Goal: Transaction & Acquisition: Purchase product/service

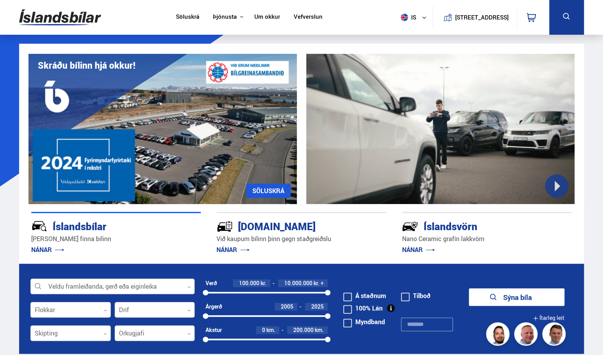
click at [163, 290] on div at bounding box center [112, 287] width 164 height 16
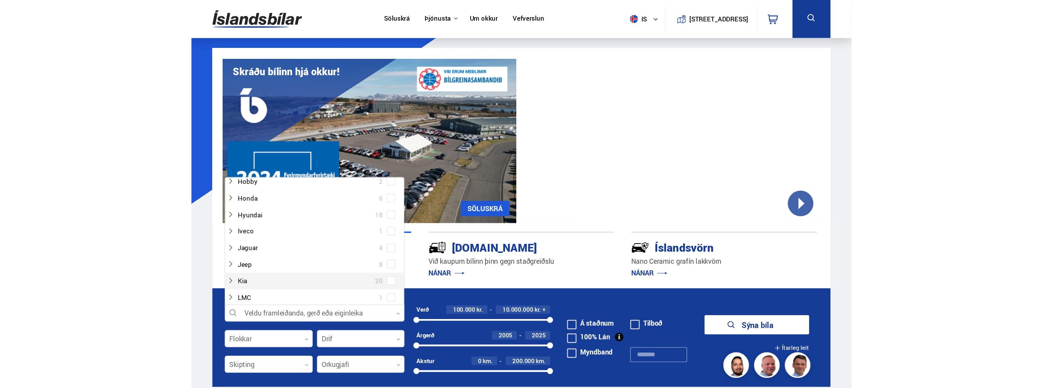
scroll to position [234, 0]
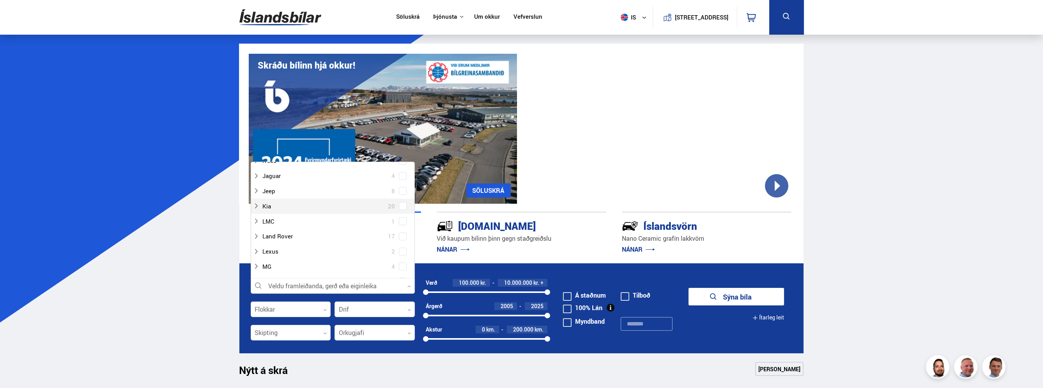
click at [562, 210] on div "Íslandsbílar [PERSON_NAME] finna bílinn NÁNAR [DOMAIN_NAME] Við kaupum bílinn þ…" at bounding box center [521, 234] width 565 height 60
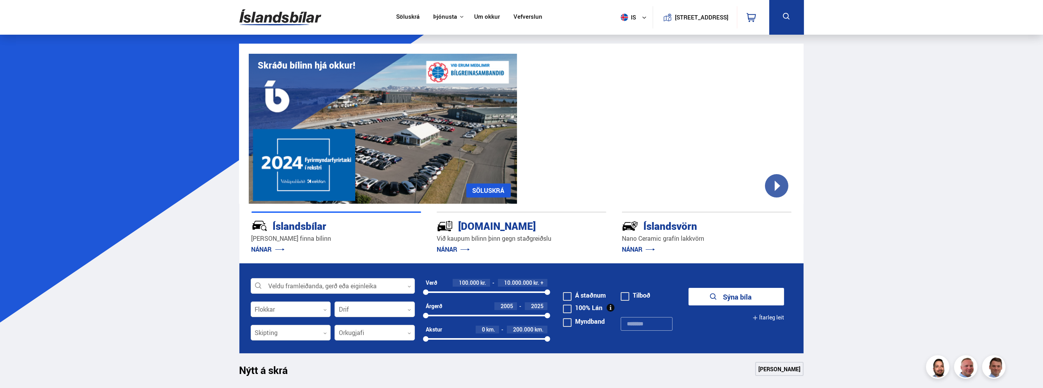
click at [471, 290] on div "100000 10000000" at bounding box center [487, 292] width 122 height 7
drag, startPoint x: 470, startPoint y: 290, endPoint x: 348, endPoint y: 285, distance: 122.2
click at [348, 285] on form "Veldu framleiðanda, gerð eða eiginleika 0 Flokkar 0 Drif 0 Verð 100.000 kr. 10.…" at bounding box center [521, 309] width 565 height 90
drag, startPoint x: 549, startPoint y: 292, endPoint x: 445, endPoint y: 294, distance: 104.1
click at [445, 294] on div at bounding box center [444, 292] width 5 height 5
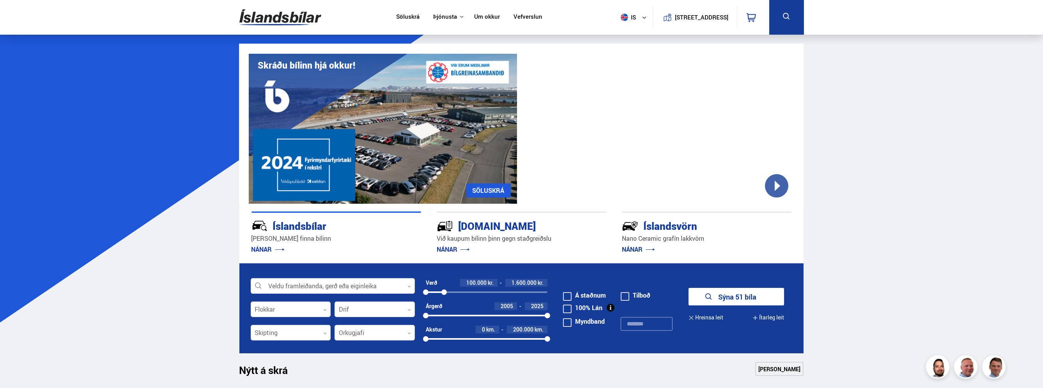
click at [602, 295] on button "Sýna 51 bíla" at bounding box center [737, 297] width 96 height 18
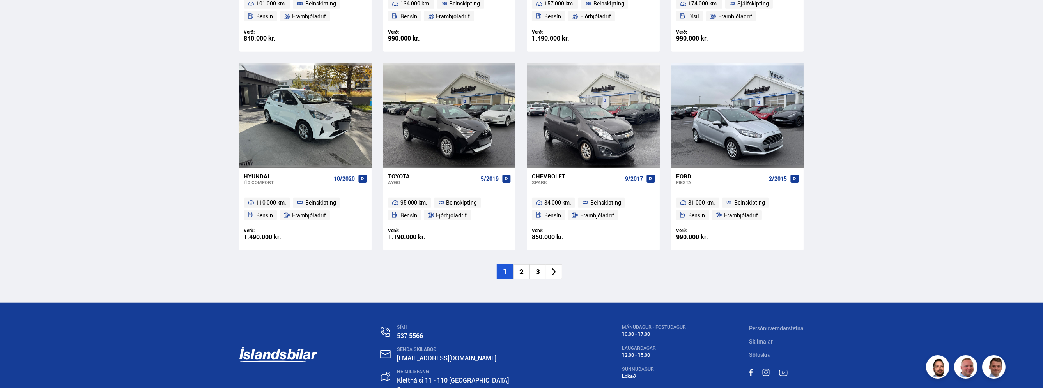
scroll to position [1131, 0]
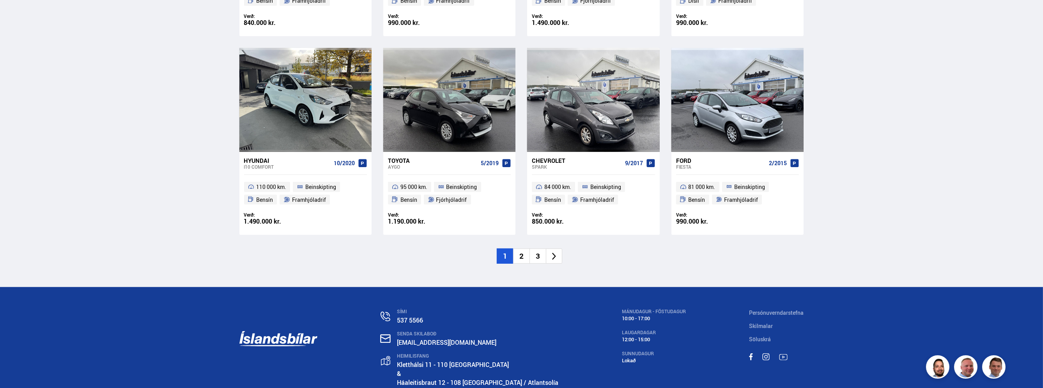
click at [558, 254] on icon at bounding box center [554, 256] width 9 height 9
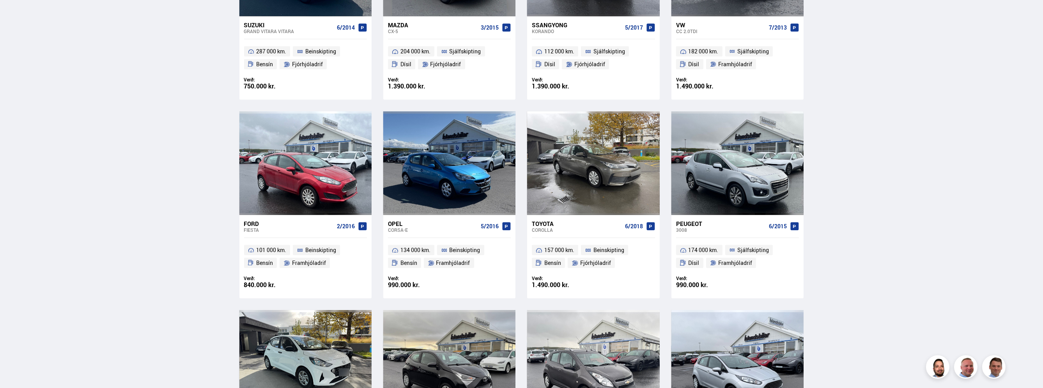
scroll to position [262, 0]
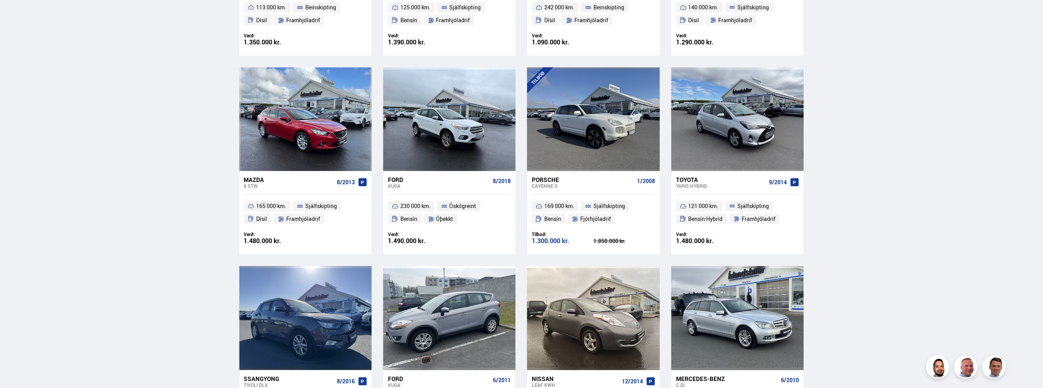
scroll to position [1053, 0]
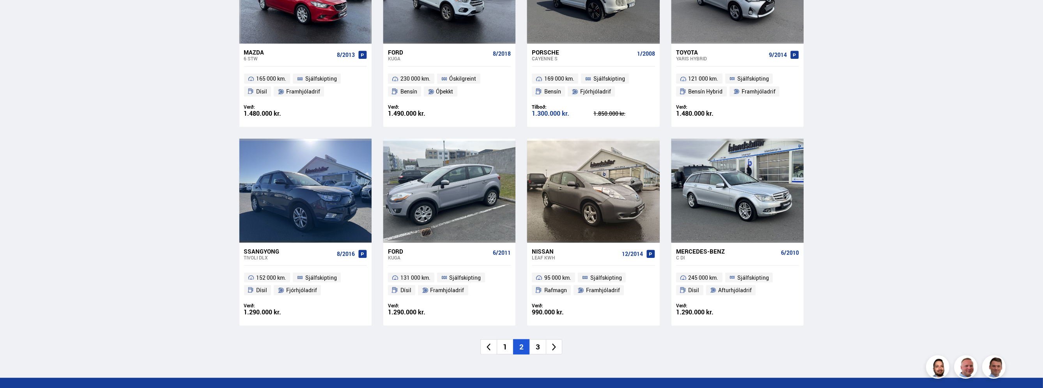
click at [553, 343] on icon at bounding box center [554, 347] width 9 height 9
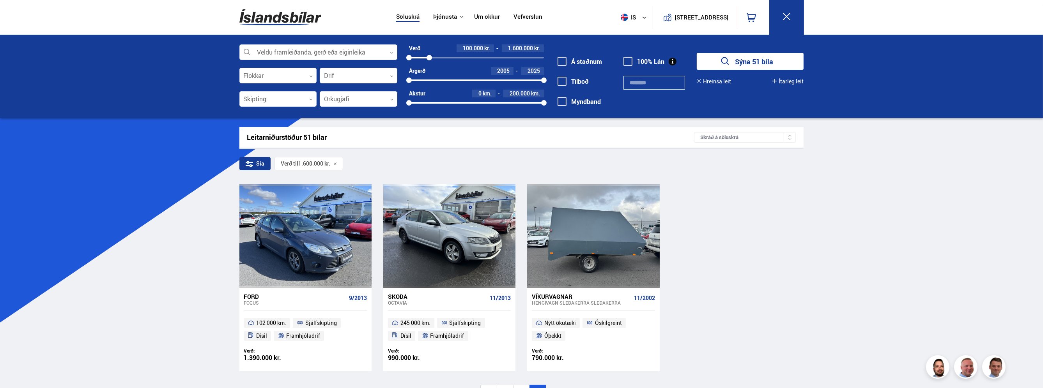
click at [565, 57] on span at bounding box center [562, 61] width 9 height 9
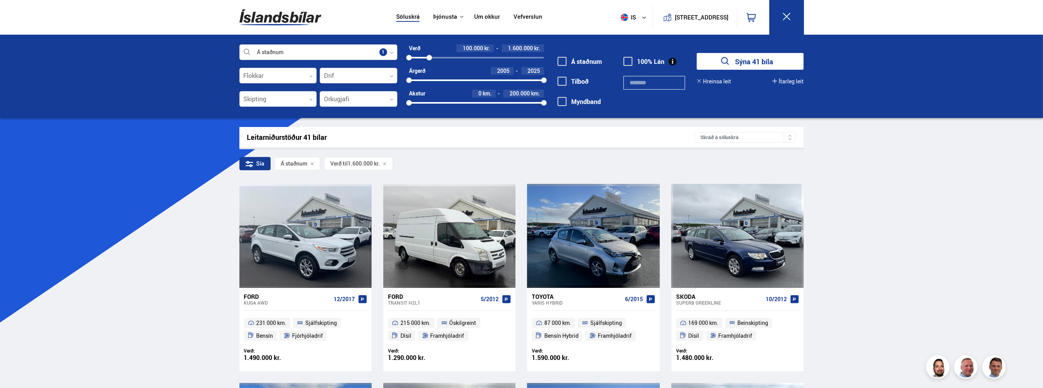
click at [388, 76] on div at bounding box center [359, 76] width 78 height 16
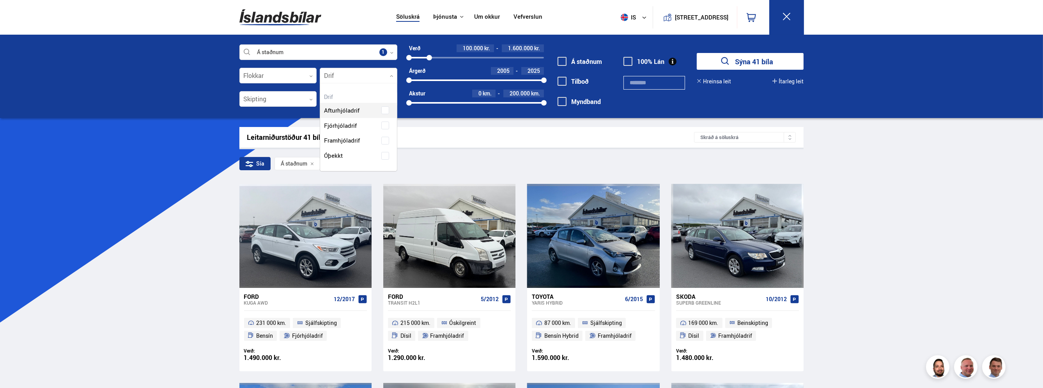
scroll to position [87, 77]
click at [384, 126] on div "Afturhjóladrif Fjórhjóladrif Framhjóladrif Óþekkt" at bounding box center [358, 127] width 77 height 72
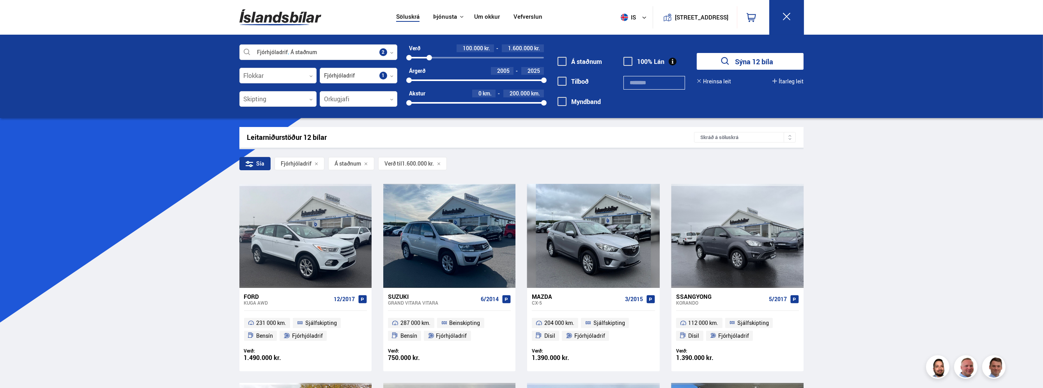
click at [602, 113] on div "Fjórhjóladrif Á staðnum Veldu framleiðanda, gerð eða eiginleika 2 Flokkar 0 Fjó…" at bounding box center [521, 76] width 1043 height 83
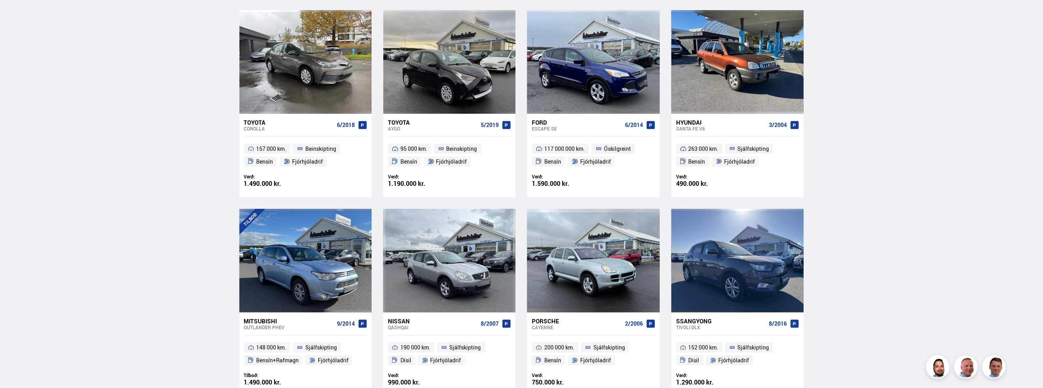
scroll to position [390, 0]
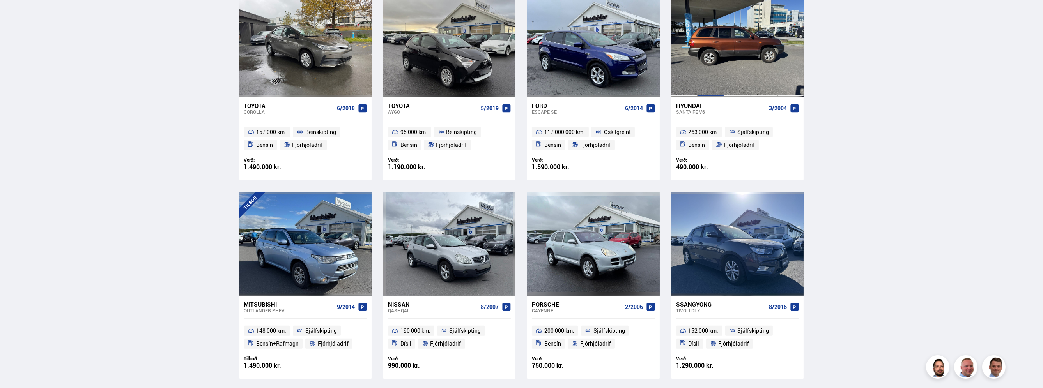
click at [602, 64] on div at bounding box center [711, 45] width 27 height 104
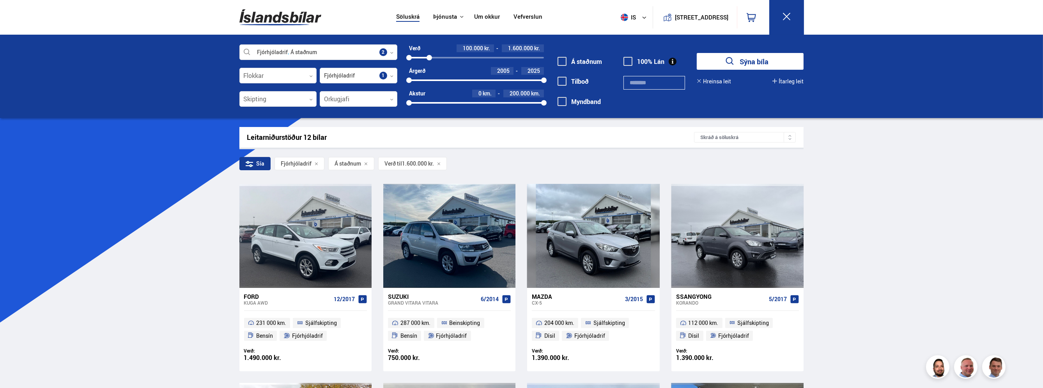
scroll to position [473, 0]
